Goal: Task Accomplishment & Management: Use online tool/utility

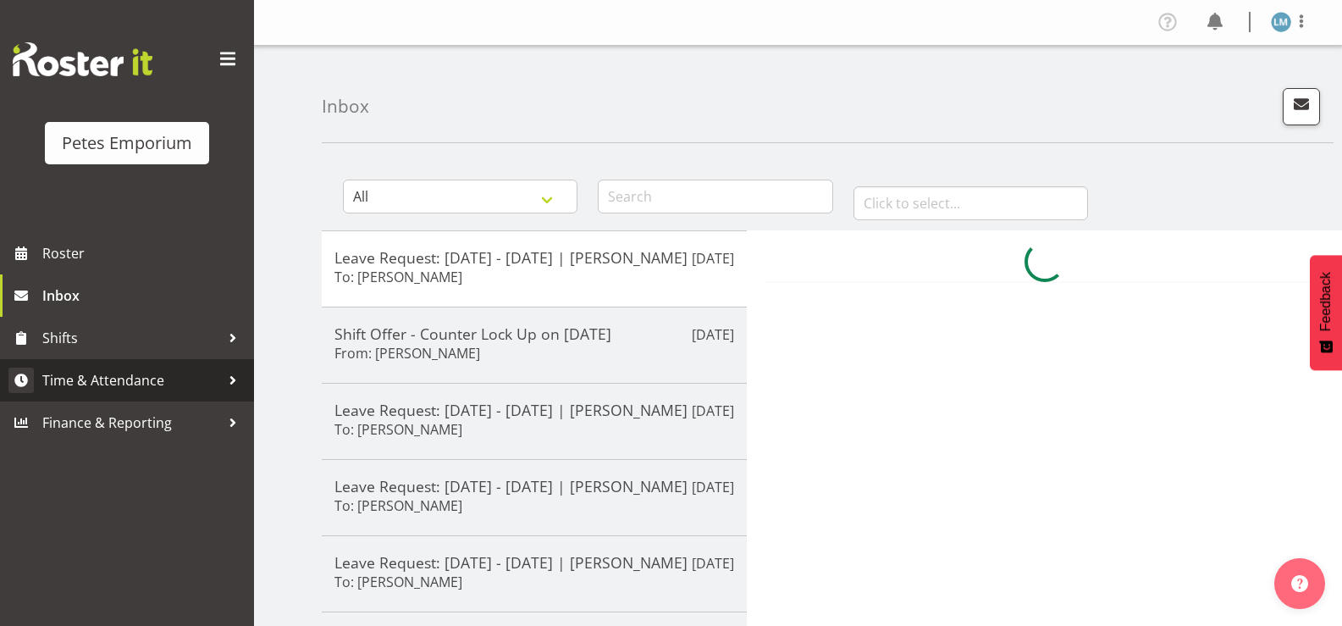
click at [173, 375] on span "Time & Attendance" at bounding box center [131, 379] width 178 height 25
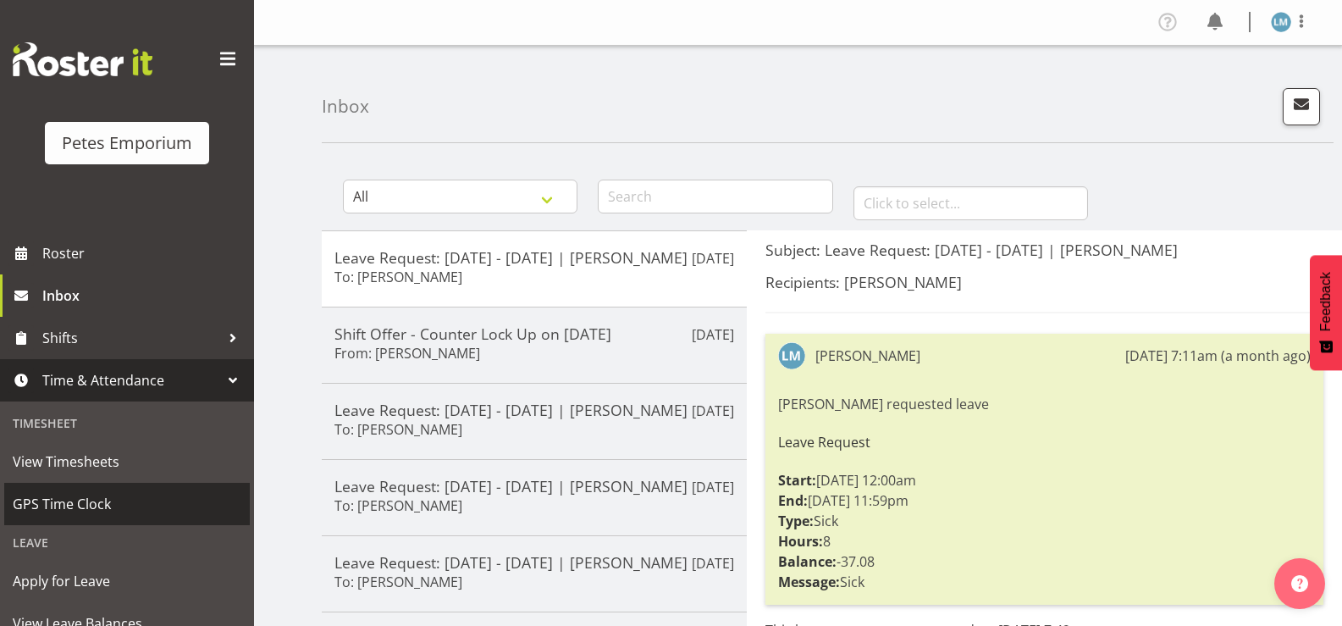
click at [127, 506] on span "GPS Time Clock" at bounding box center [127, 503] width 229 height 25
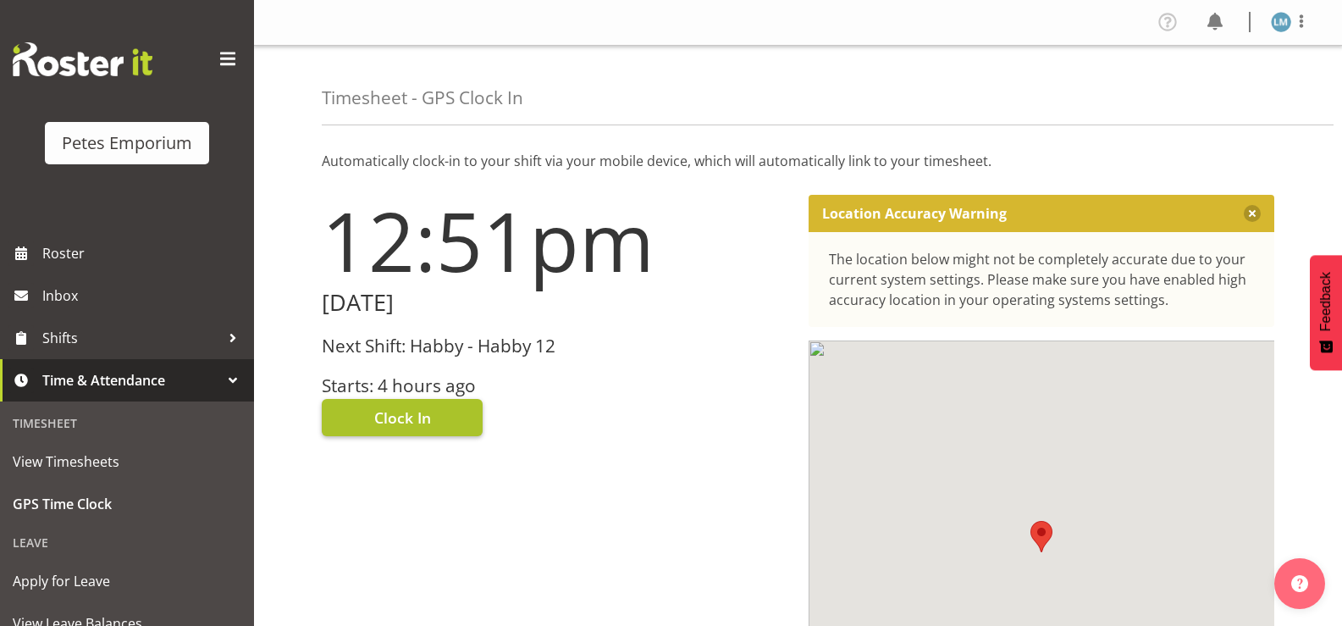
click at [411, 419] on span "Clock In" at bounding box center [402, 417] width 57 height 22
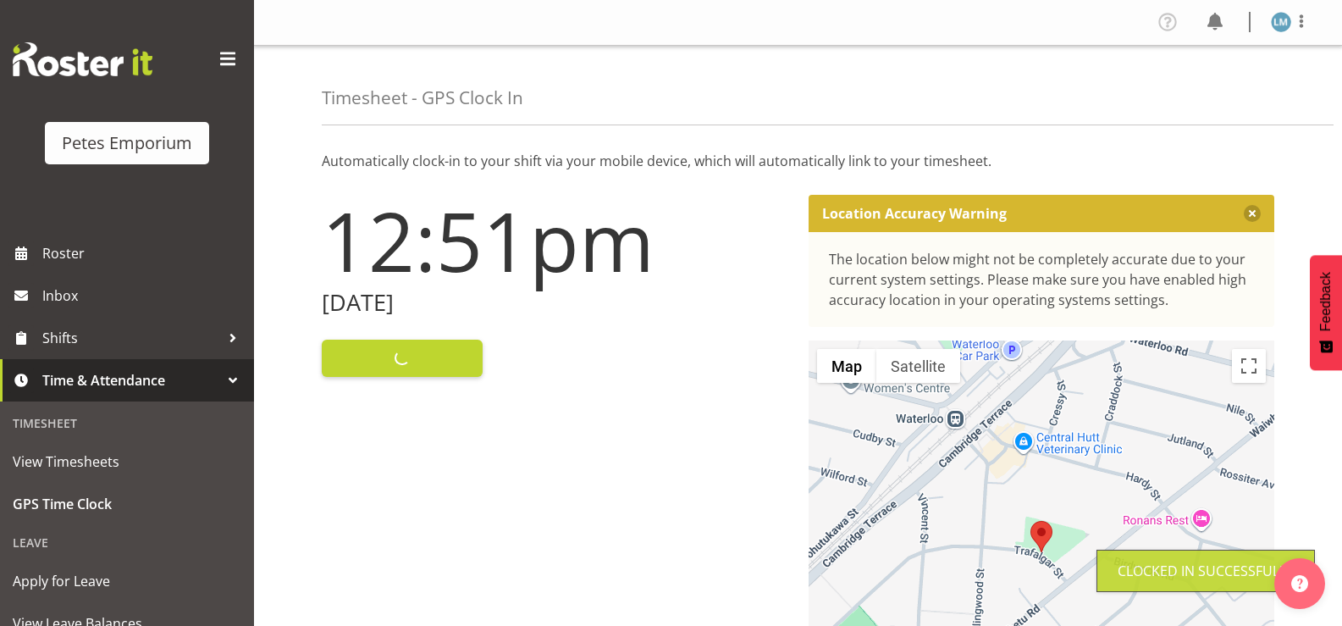
click at [1282, 27] on img at bounding box center [1281, 22] width 20 height 20
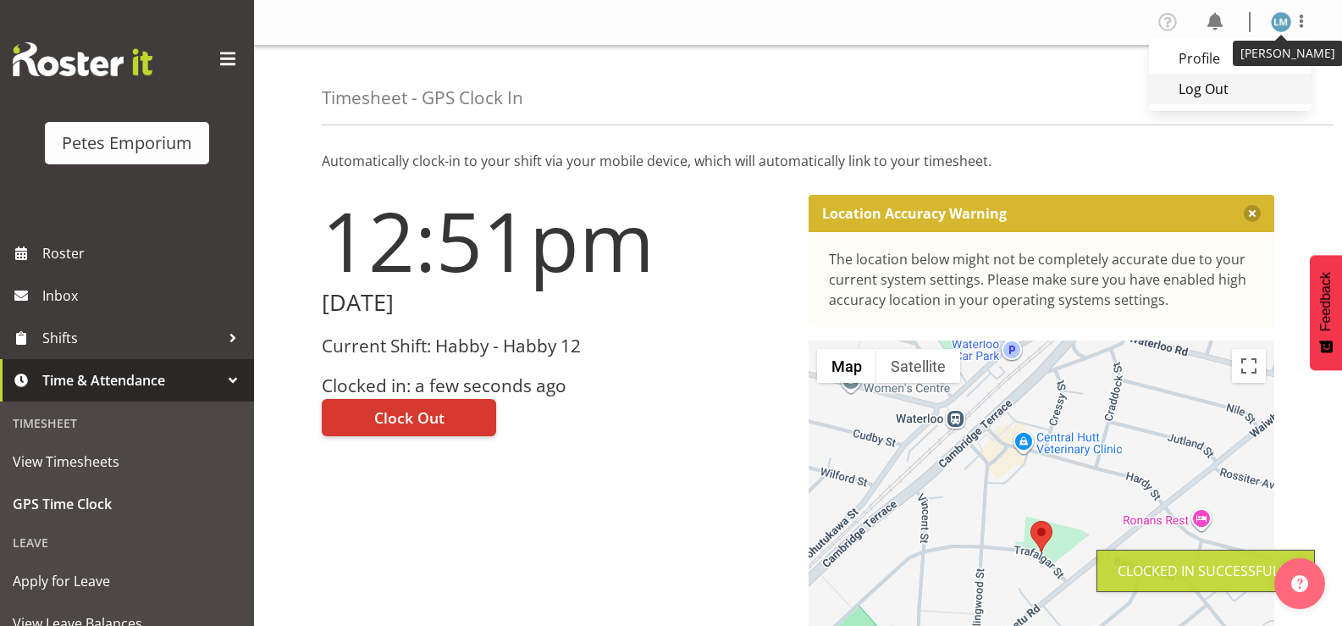
click at [1218, 90] on link "Log Out" at bounding box center [1230, 89] width 163 height 30
